Goal: Transaction & Acquisition: Purchase product/service

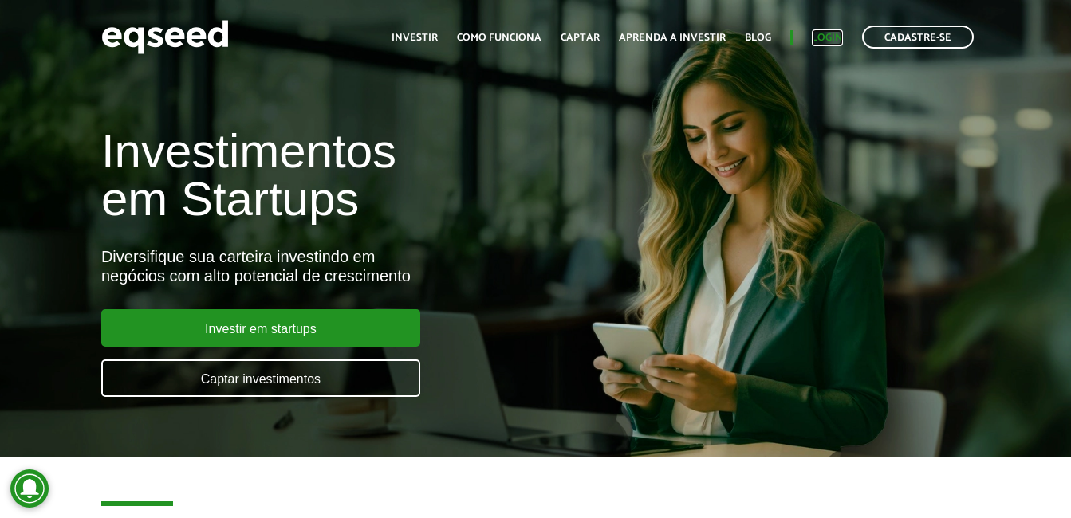
click at [834, 33] on link "Login" at bounding box center [827, 38] width 31 height 10
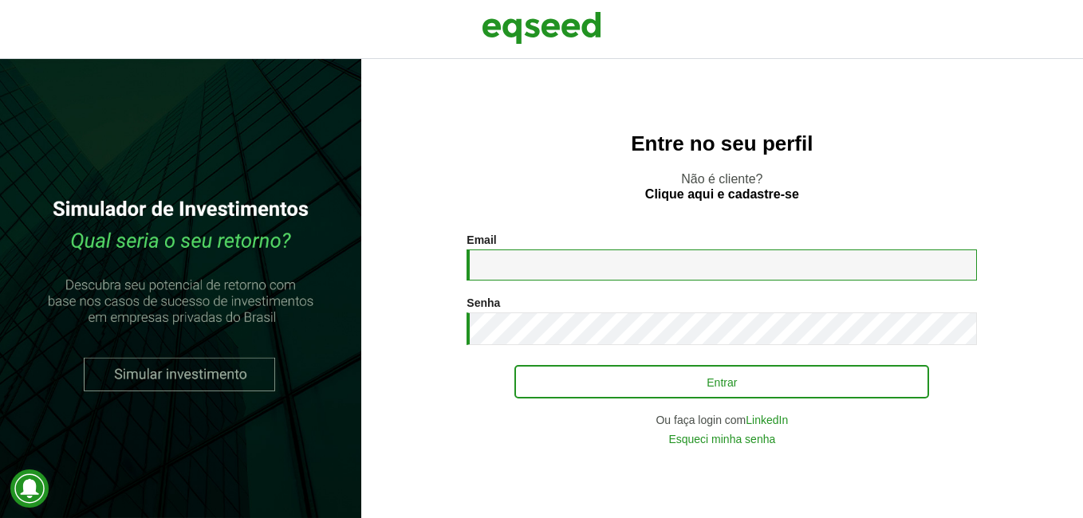
type input "**********"
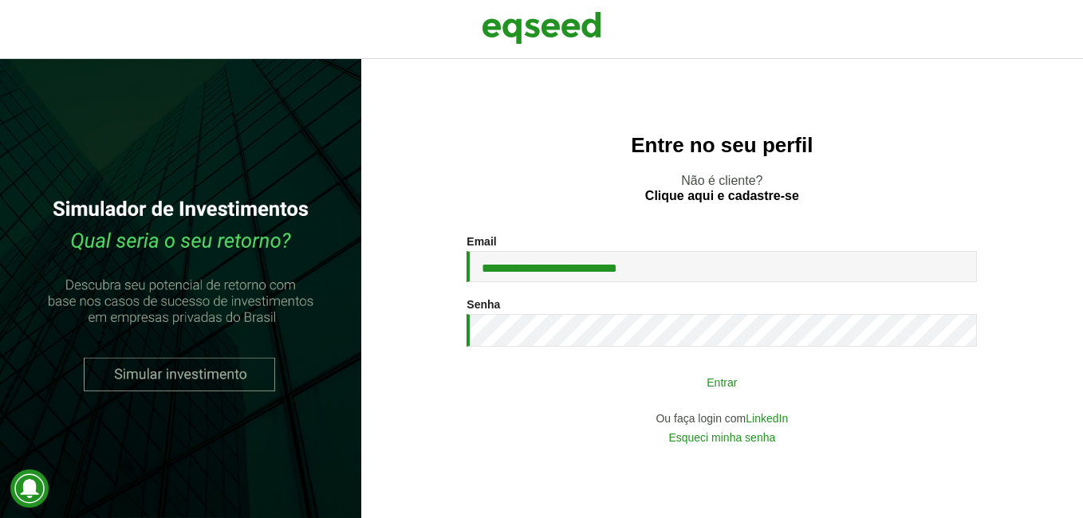
click at [664, 371] on button "Entrar" at bounding box center [721, 382] width 415 height 30
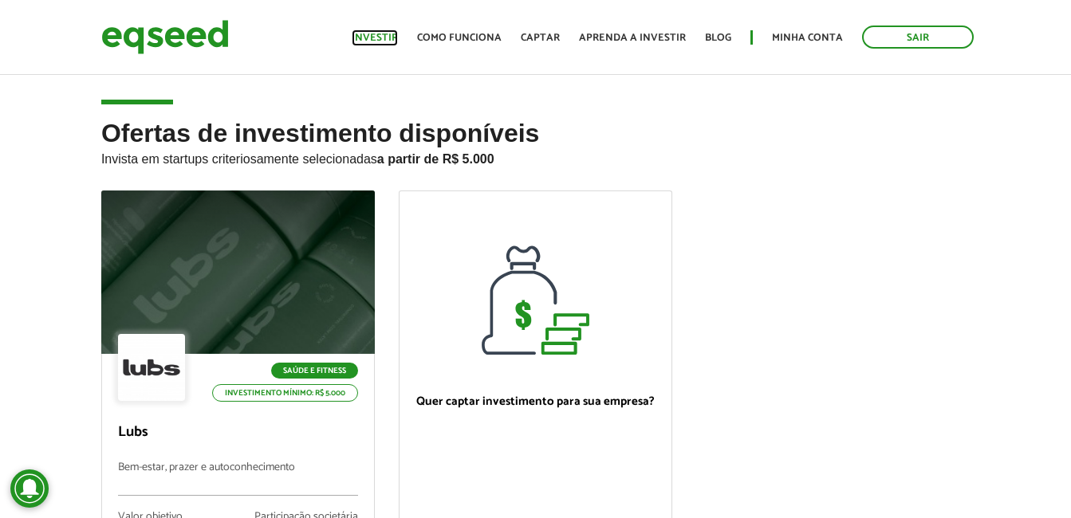
click at [396, 38] on link "Investir" at bounding box center [375, 38] width 46 height 10
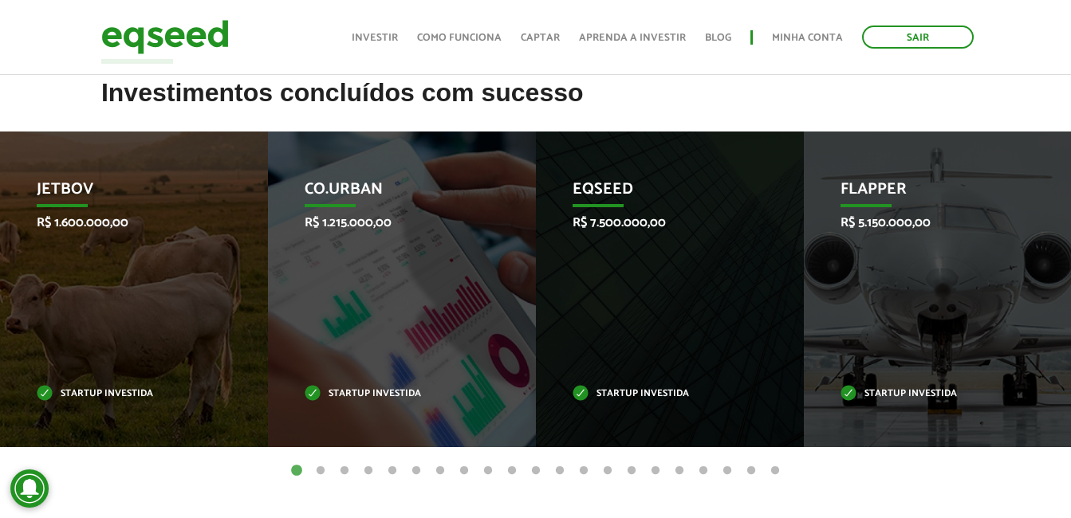
scroll to position [618, 0]
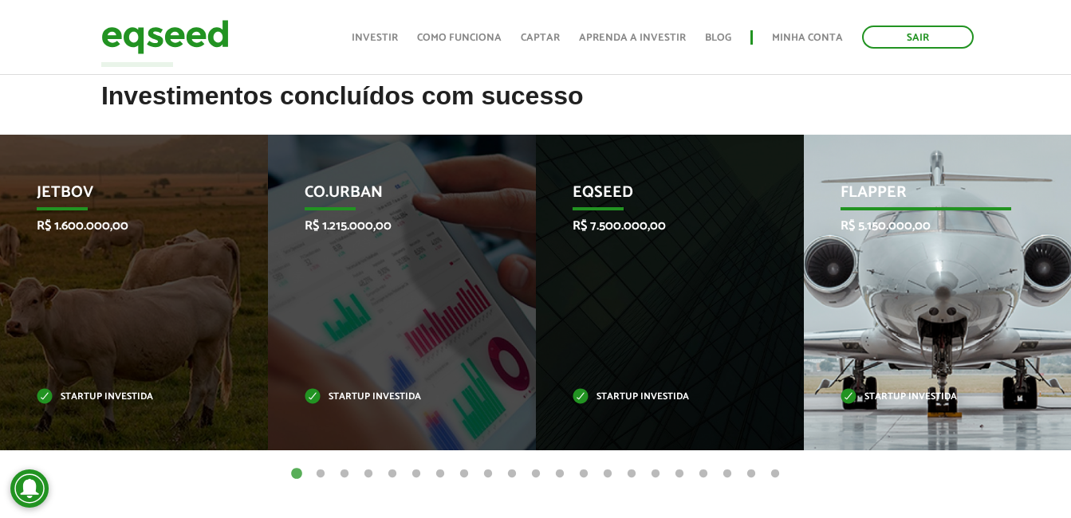
click at [876, 226] on p "R$ 5.150.000,00" at bounding box center [926, 226] width 171 height 15
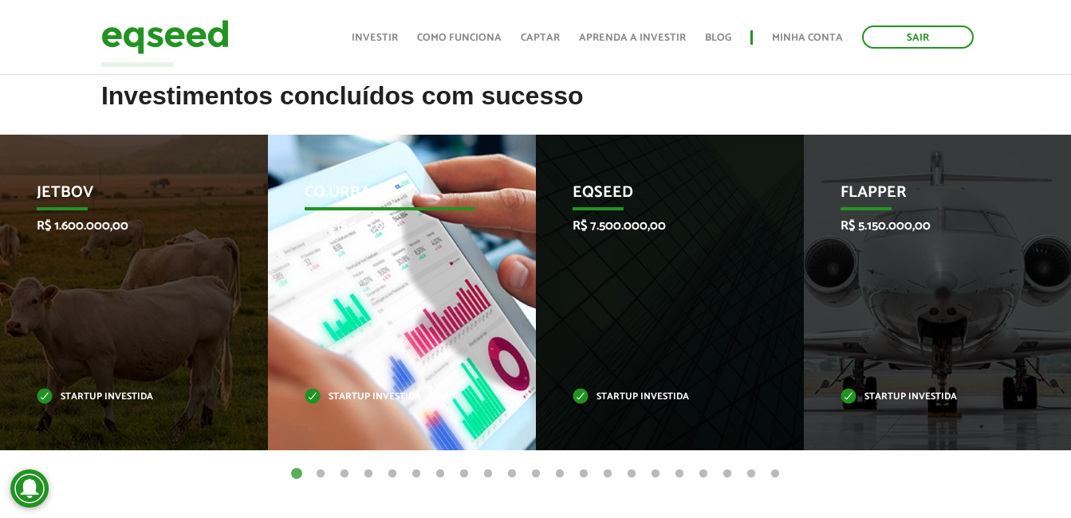
click at [357, 186] on p "Co.Urban" at bounding box center [390, 196] width 171 height 27
click at [322, 399] on p "Startup investida" at bounding box center [390, 397] width 171 height 9
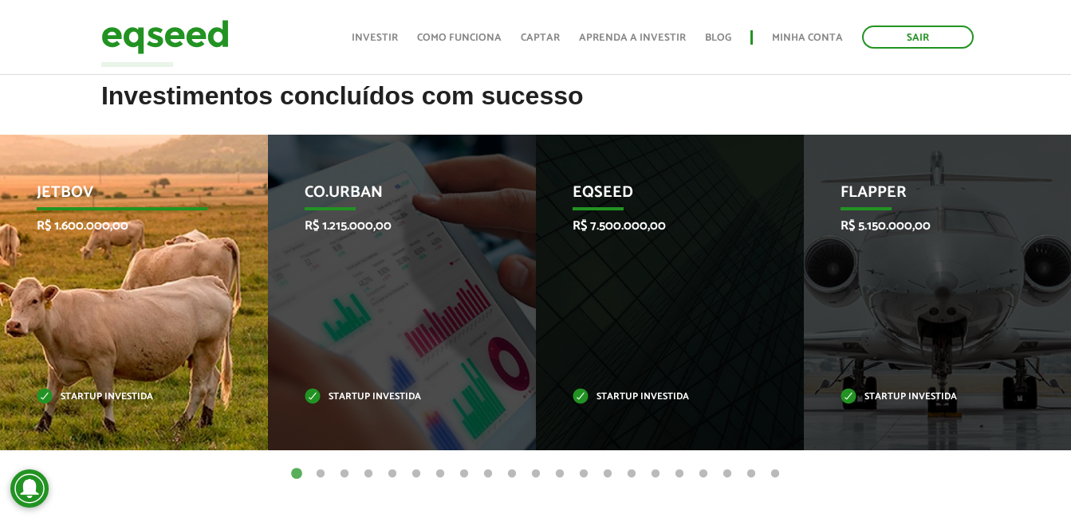
click at [91, 279] on div "JetBov R$ 1.600.000,00 Startup investida" at bounding box center [122, 293] width 244 height 316
click at [73, 183] on p "JetBov" at bounding box center [122, 196] width 171 height 27
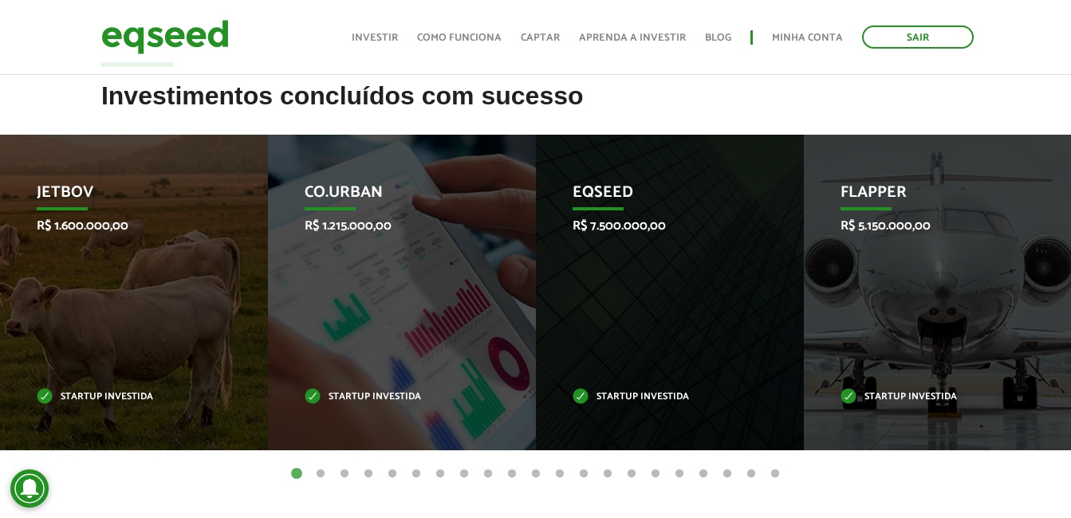
click at [321, 476] on button "2" at bounding box center [321, 475] width 16 height 16
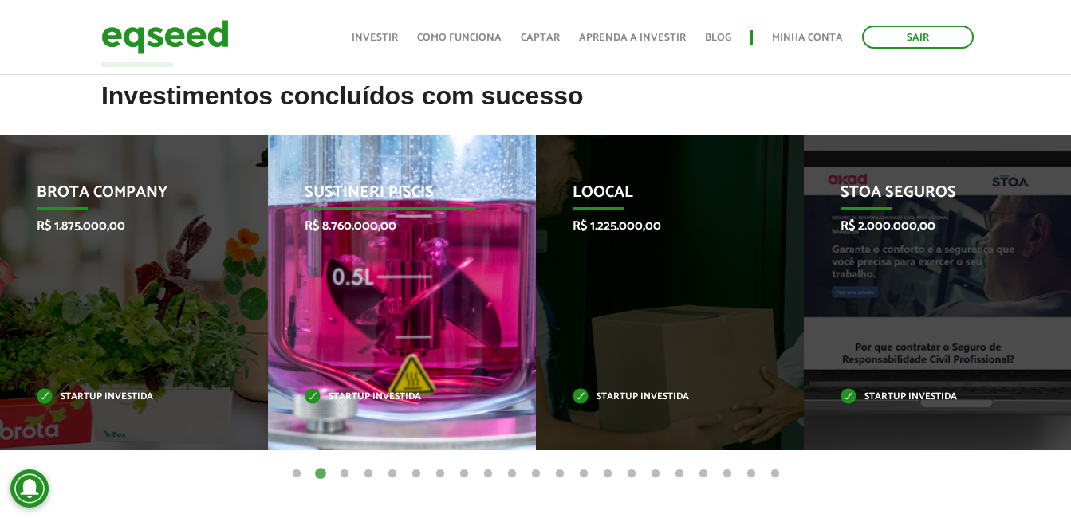
click at [357, 310] on div "Sustineri Piscis R$ 8.760.000,00 Startup investida" at bounding box center [390, 293] width 244 height 316
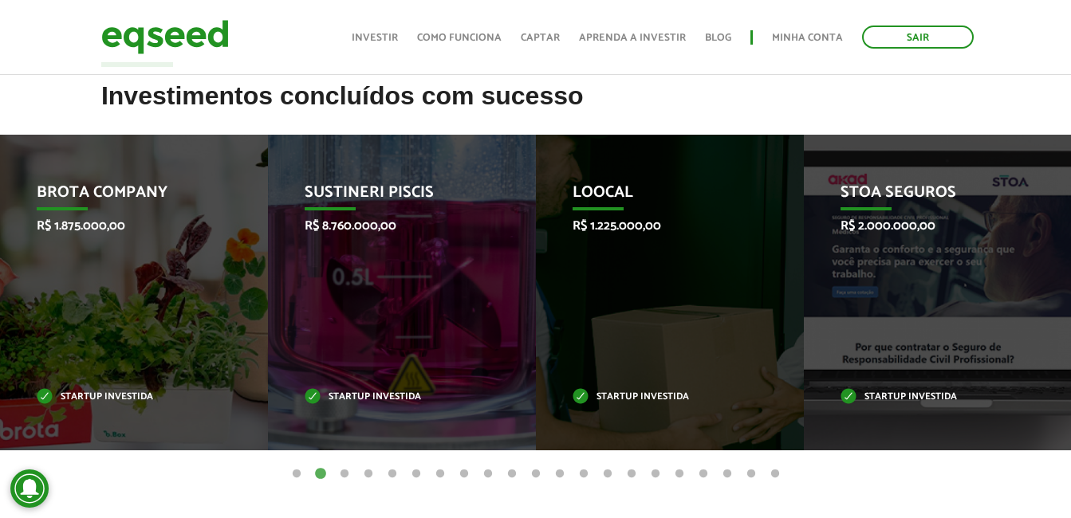
scroll to position [165, 0]
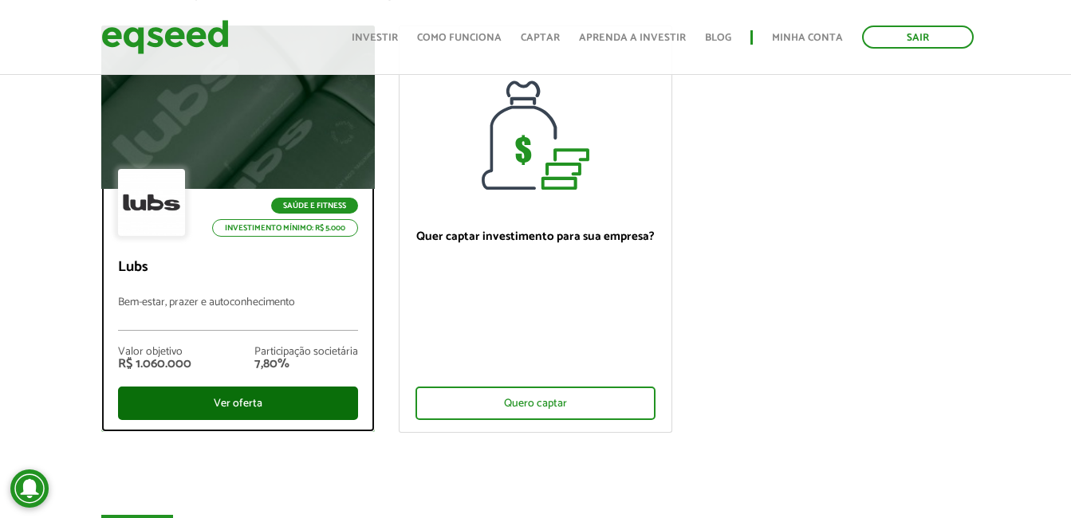
click at [250, 393] on div "Ver oferta" at bounding box center [238, 403] width 240 height 33
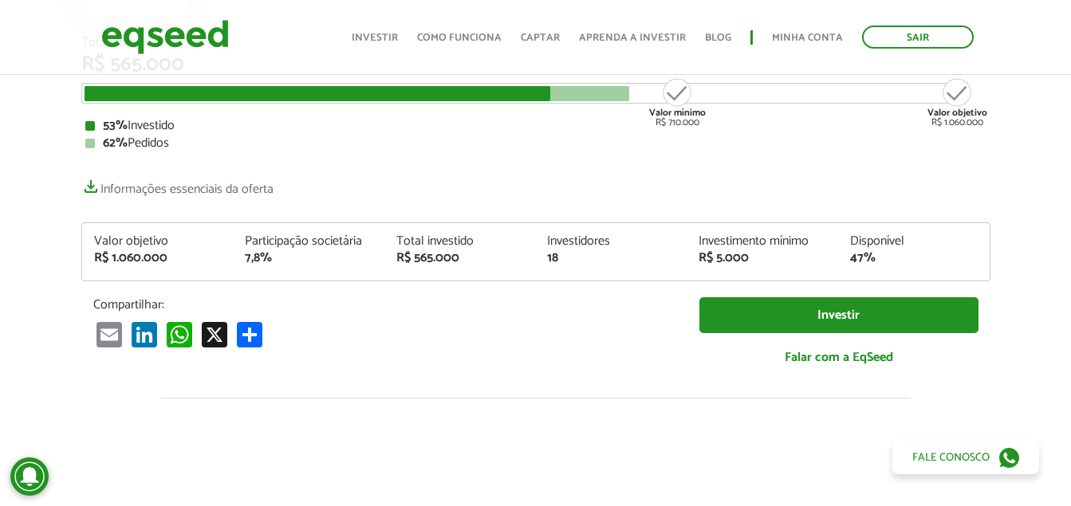
scroll to position [242, 0]
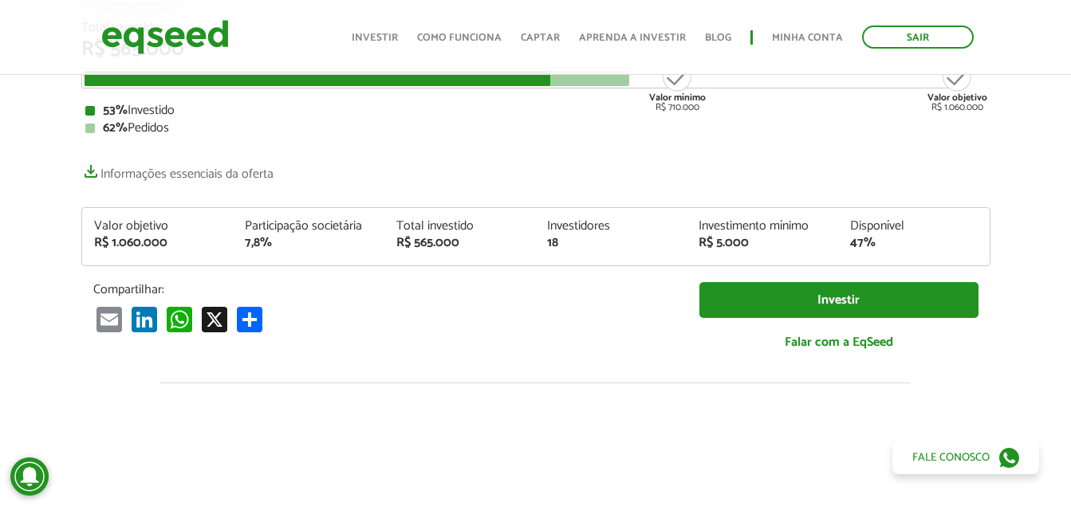
click at [496, 307] on div "Email LinkedIn WhatsApp X Compartilhar" at bounding box center [384, 318] width 582 height 26
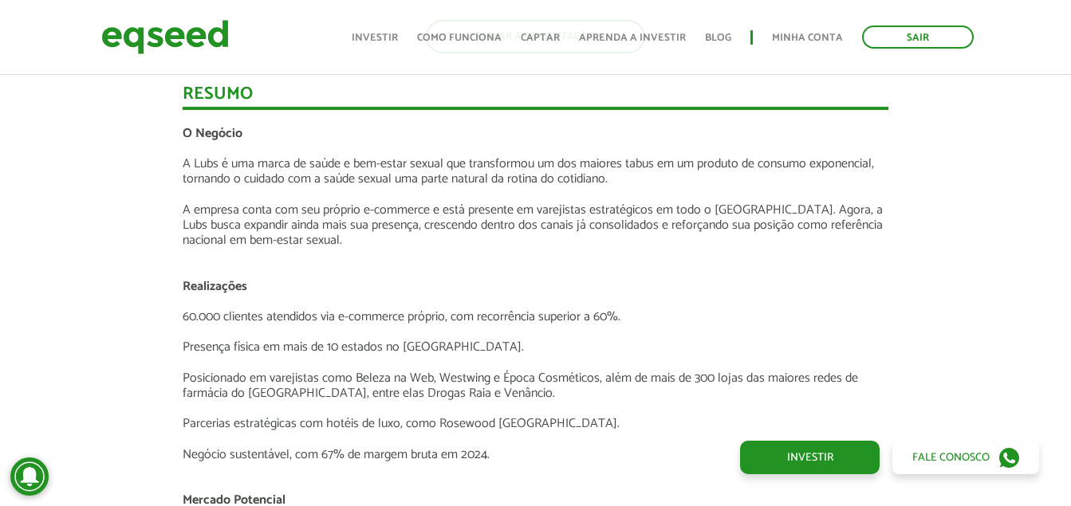
scroll to position [1892, 0]
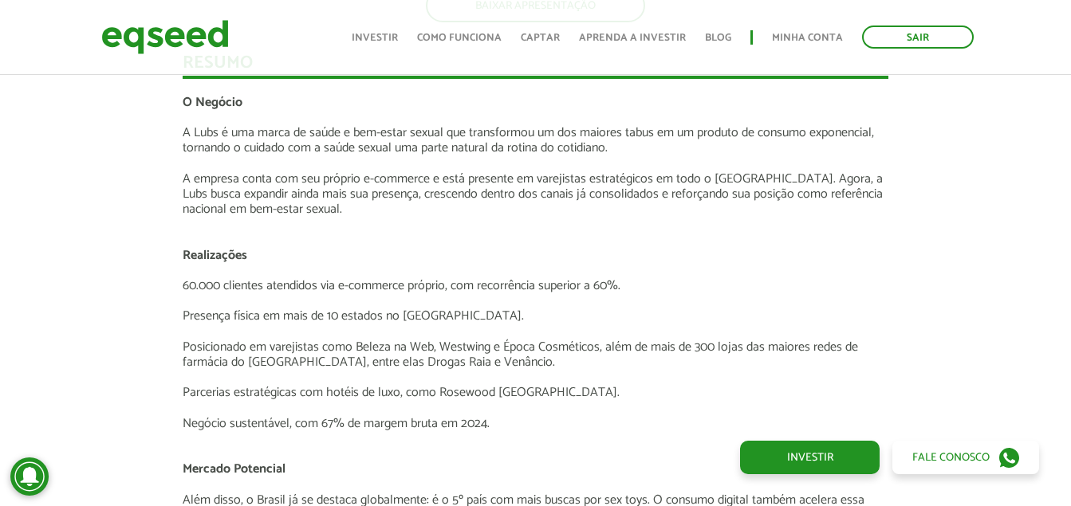
click at [514, 232] on p at bounding box center [536, 239] width 706 height 15
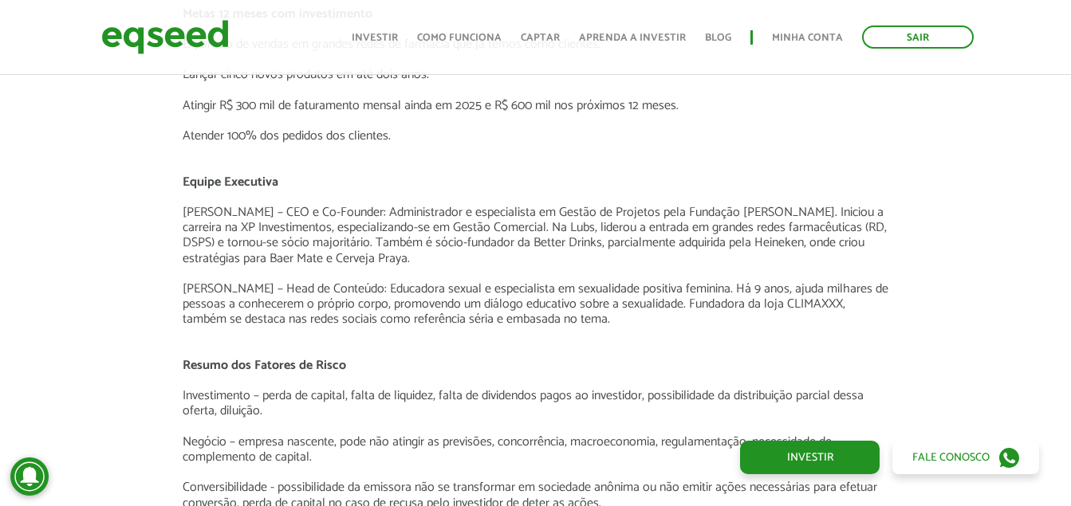
scroll to position [2457, 0]
